Goal: Information Seeking & Learning: Learn about a topic

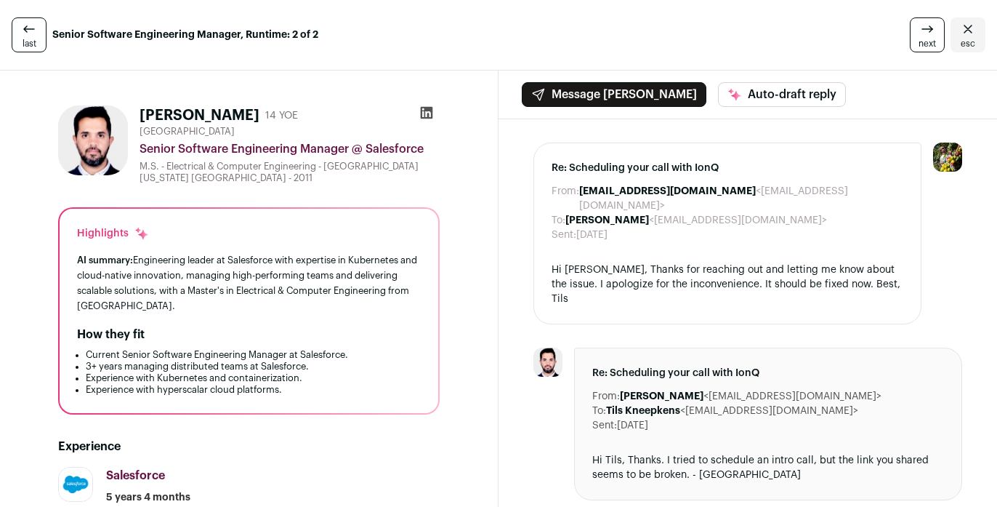
click at [422, 109] on icon at bounding box center [427, 113] width 12 height 12
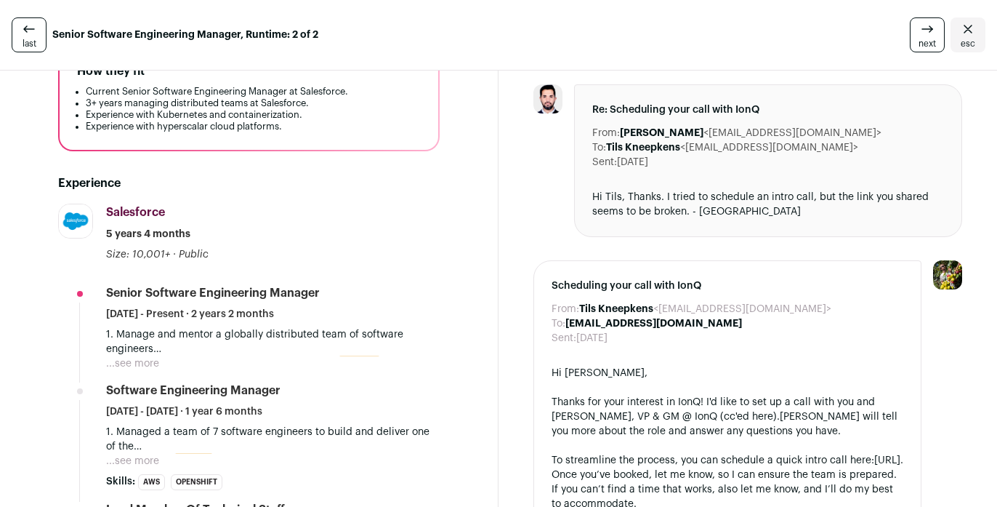
scroll to position [267, 0]
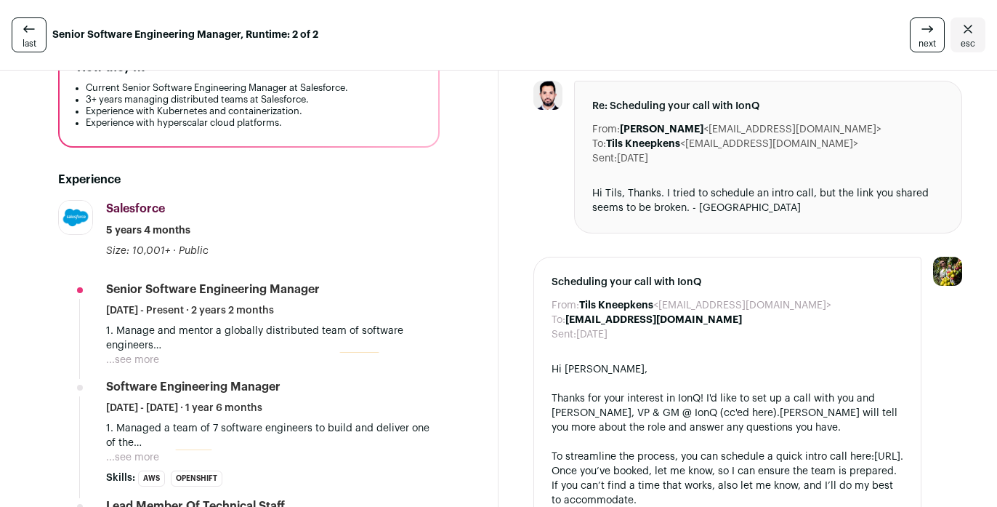
click at [148, 355] on button "...see more" at bounding box center [132, 359] width 53 height 15
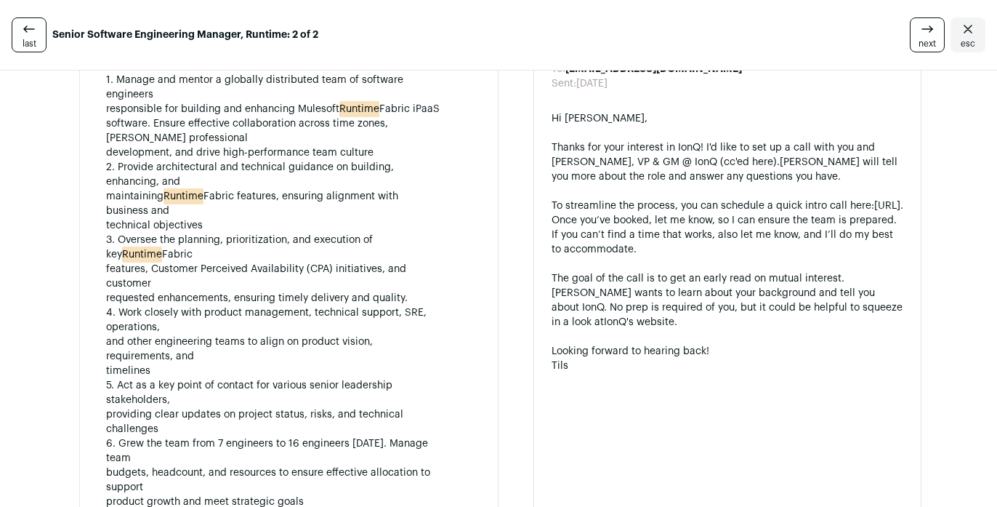
scroll to position [507, 0]
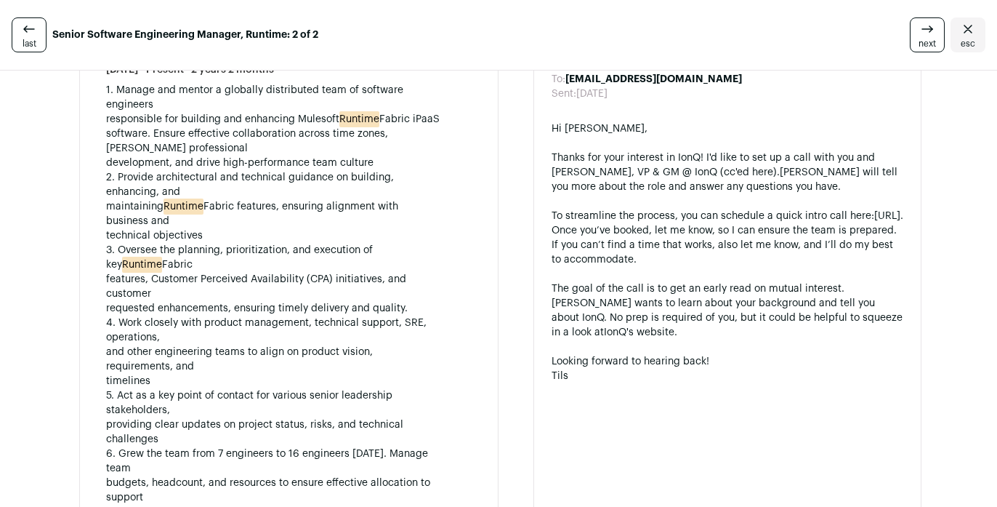
click at [318, 114] on p "1. Manage and mentor a globally distributed team of software engineers responsi…" at bounding box center [273, 301] width 334 height 436
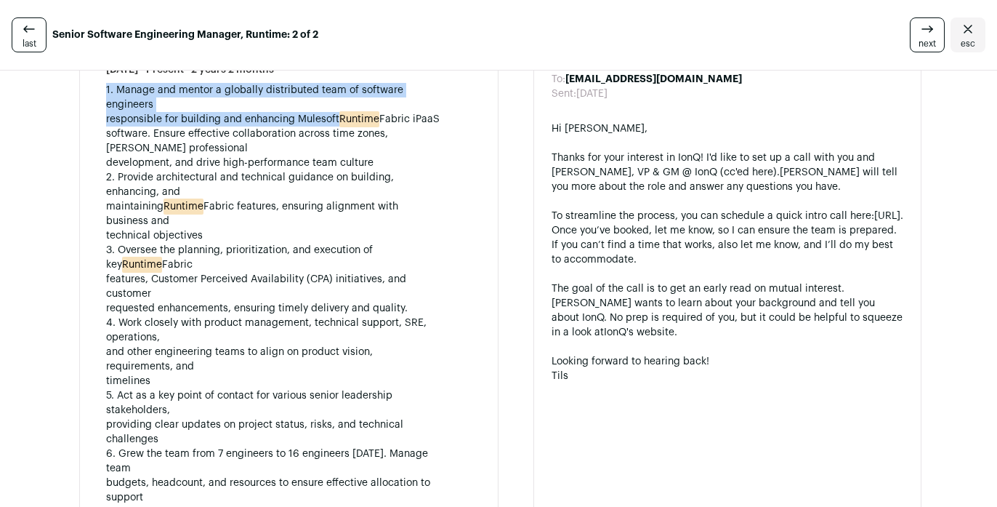
drag, startPoint x: 318, startPoint y: 114, endPoint x: 388, endPoint y: 100, distance: 71.8
click at [388, 103] on p "1. Manage and mentor a globally distributed team of software engineers responsi…" at bounding box center [273, 301] width 334 height 436
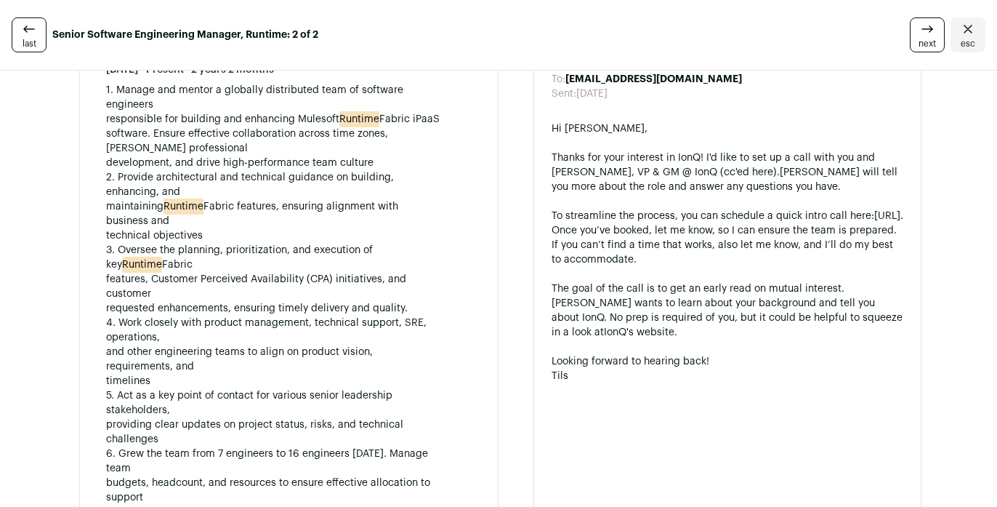
click at [384, 114] on p "1. Manage and mentor a globally distributed team of software engineers responsi…" at bounding box center [273, 301] width 334 height 436
drag, startPoint x: 384, startPoint y: 114, endPoint x: 322, endPoint y: 114, distance: 62.5
click at [322, 114] on p "1. Manage and mentor a globally distributed team of software engineers responsi…" at bounding box center [273, 301] width 334 height 436
copy p "Mulesoft Runtime Fabric"
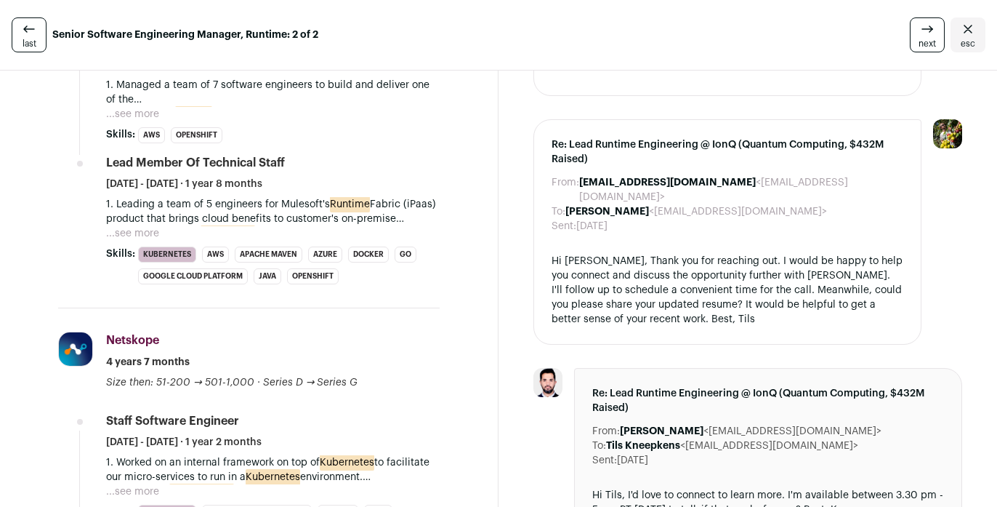
scroll to position [1051, 0]
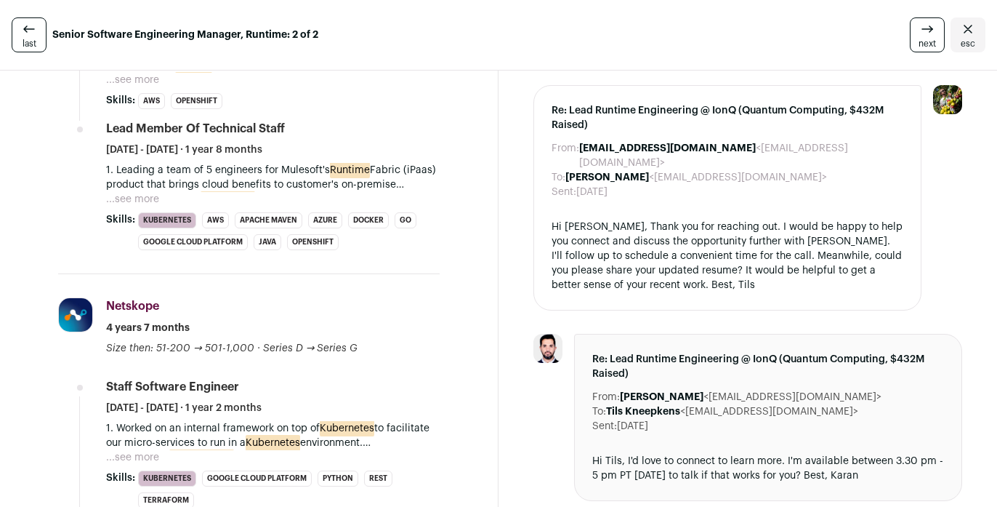
click at [133, 206] on button "...see more" at bounding box center [132, 199] width 53 height 15
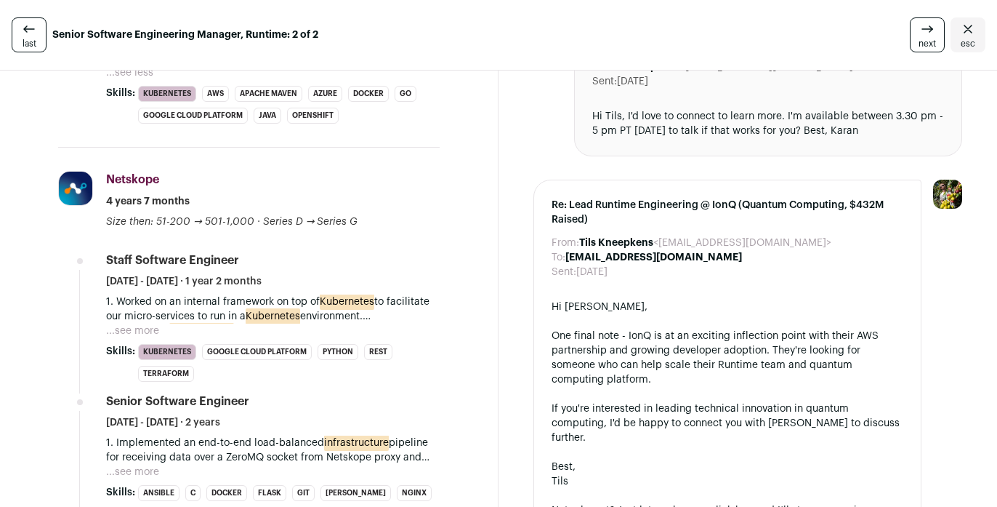
scroll to position [1477, 0]
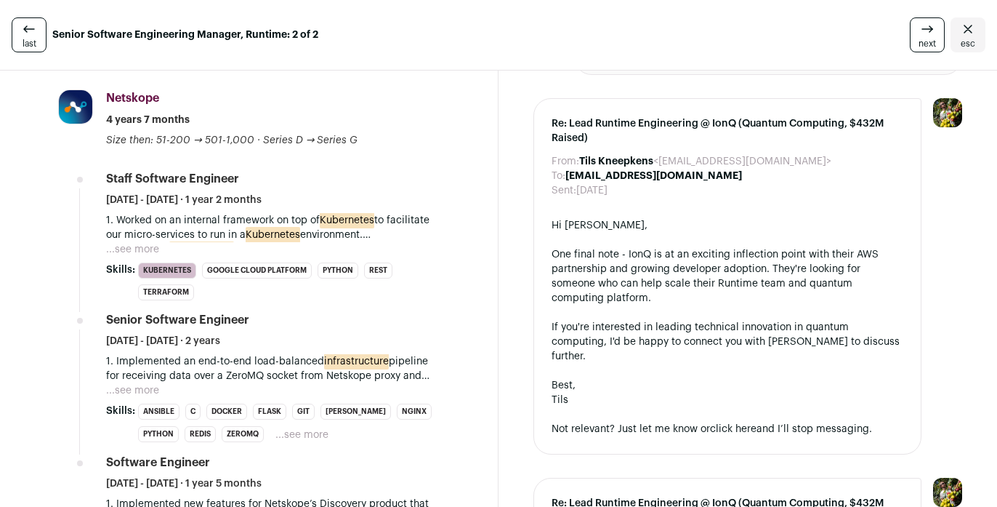
click at [150, 257] on button "...see more" at bounding box center [132, 249] width 53 height 15
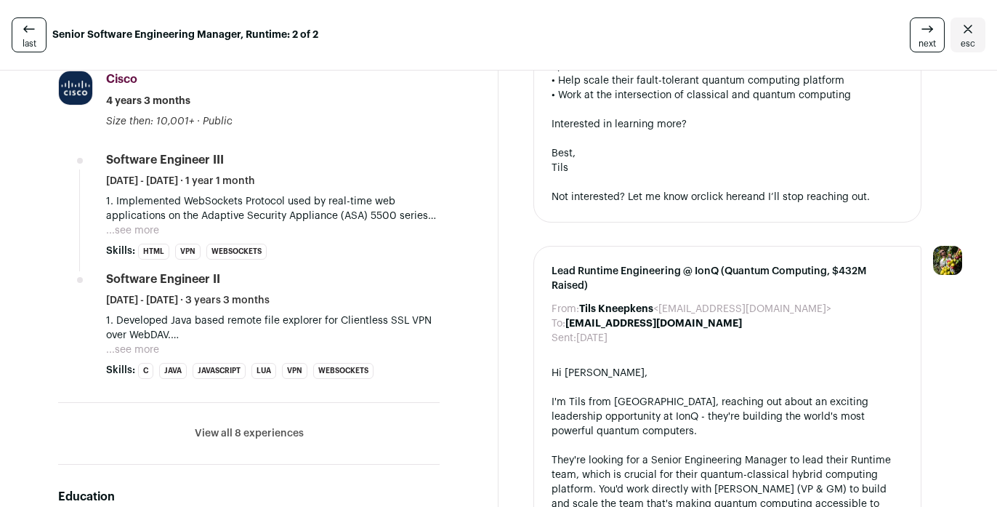
scroll to position [2108, 0]
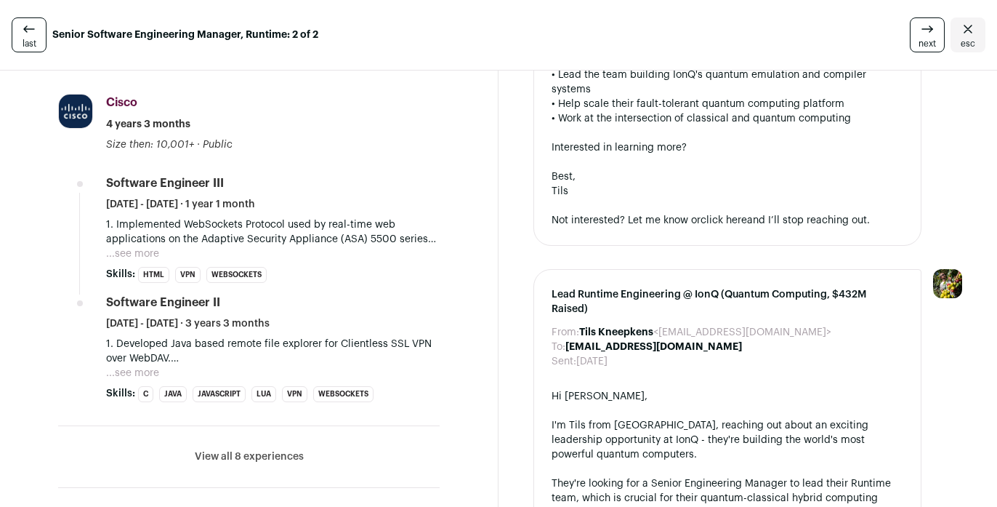
click at [278, 464] on button "View all 8 experiences" at bounding box center [249, 456] width 109 height 15
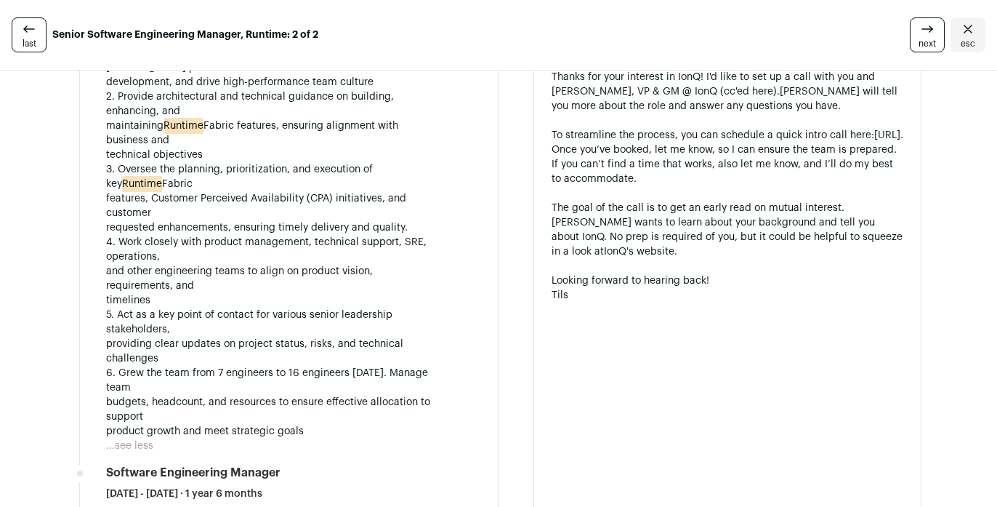
scroll to position [484, 0]
